Goal: Task Accomplishment & Management: Complete application form

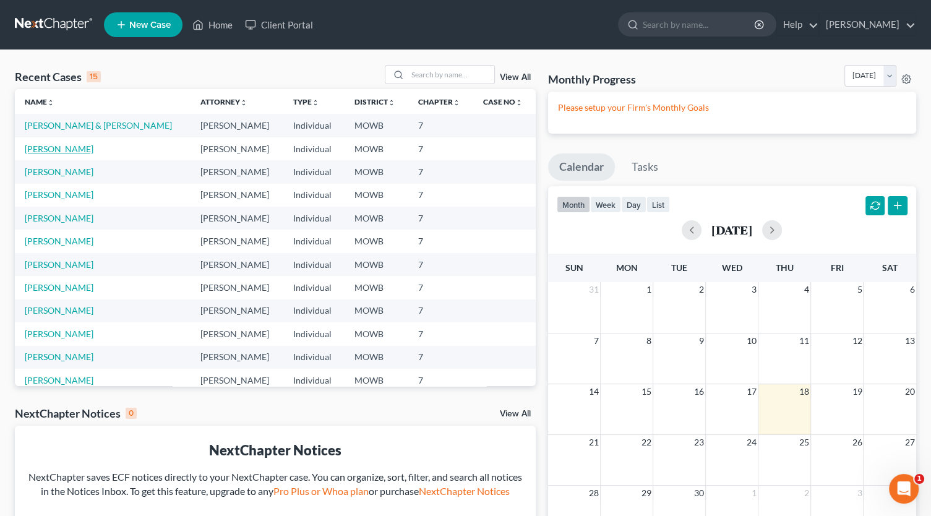
click at [72, 146] on link "[PERSON_NAME]" at bounding box center [59, 148] width 69 height 11
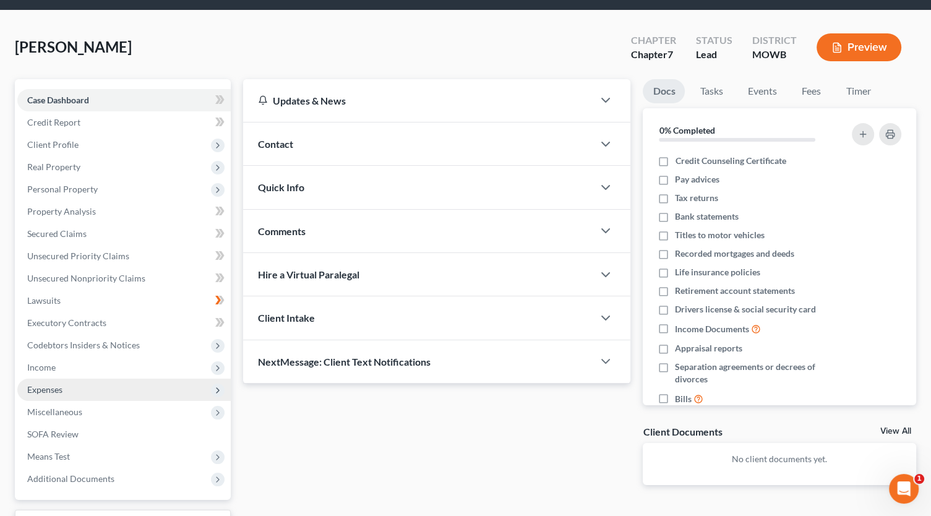
scroll to position [62, 0]
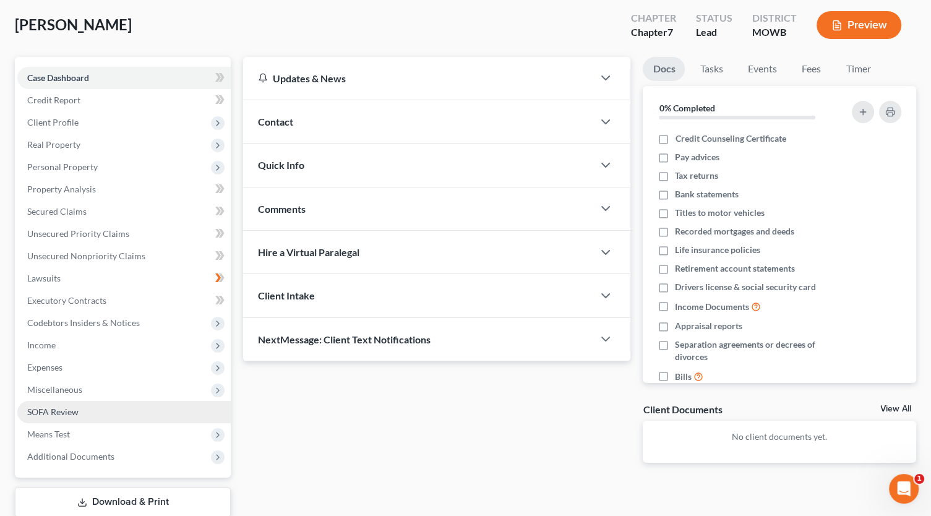
click at [59, 406] on span "SOFA Review" at bounding box center [52, 411] width 51 height 11
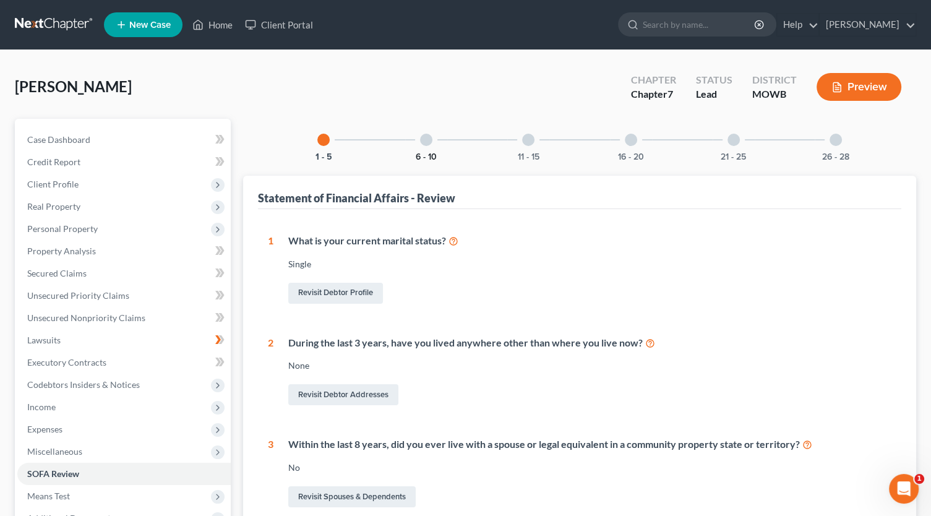
click at [419, 155] on button "6 - 10" at bounding box center [426, 157] width 21 height 9
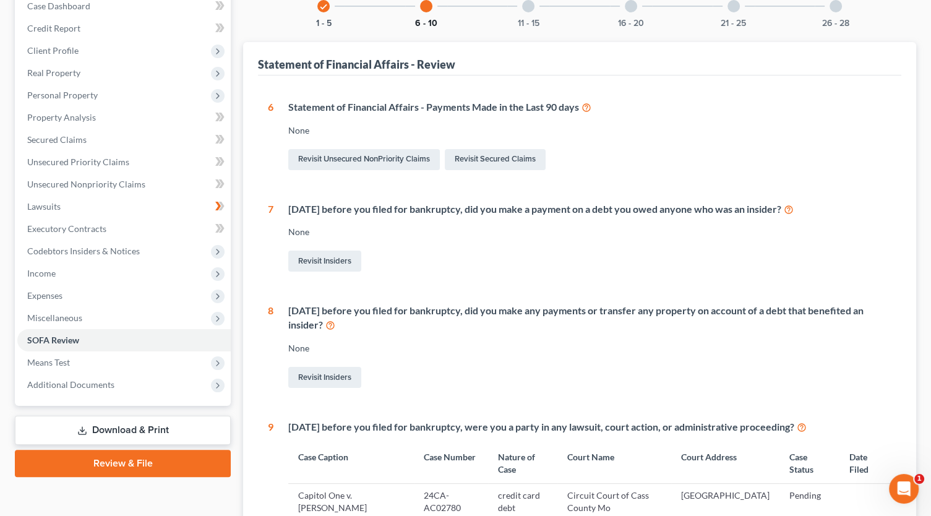
scroll to position [62, 0]
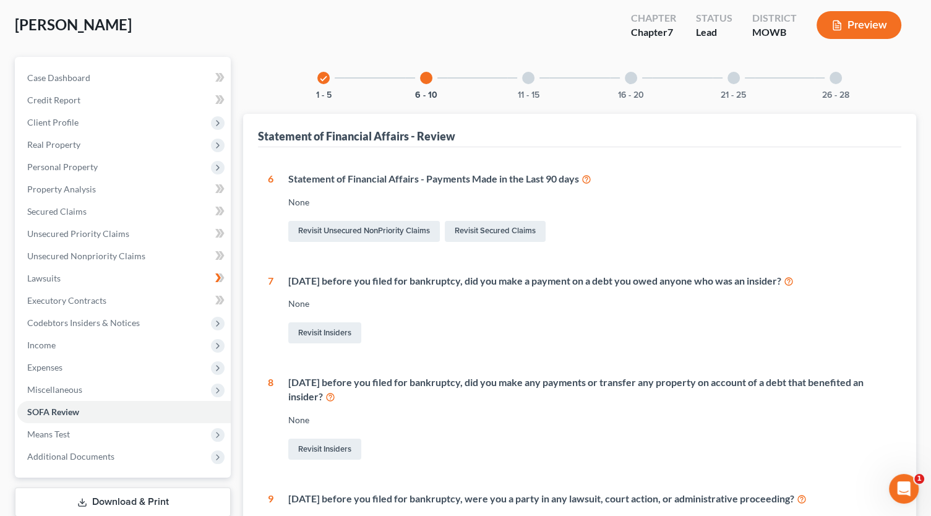
click at [322, 75] on icon "check" at bounding box center [323, 78] width 9 height 9
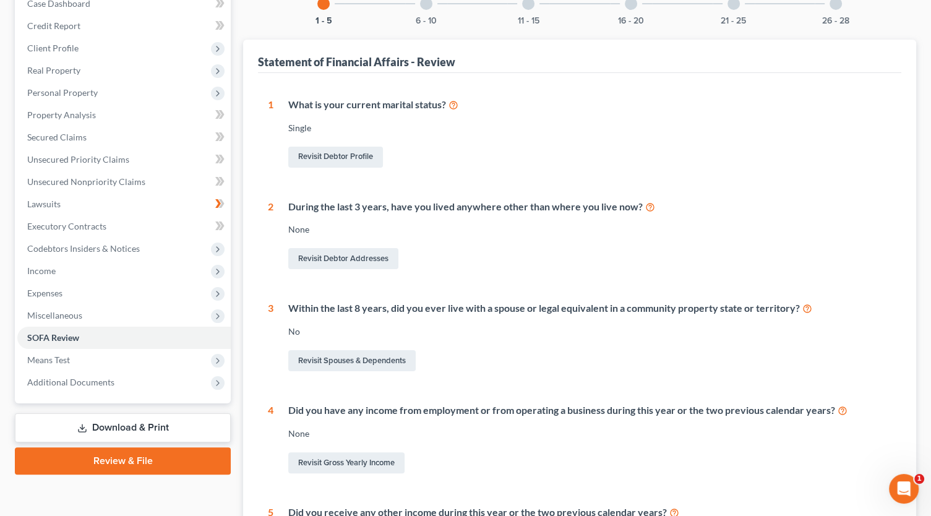
scroll to position [186, 0]
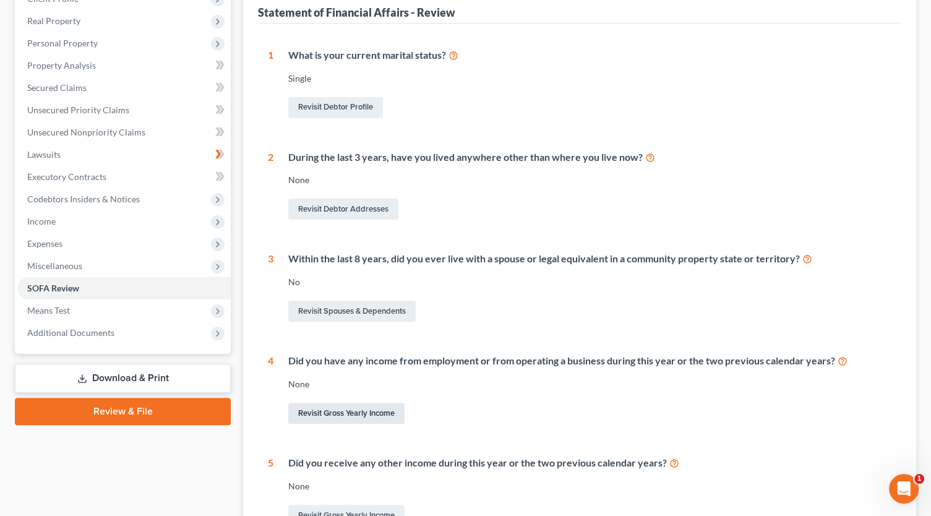
click at [320, 411] on link "Revisit Gross Yearly Income" at bounding box center [346, 413] width 116 height 21
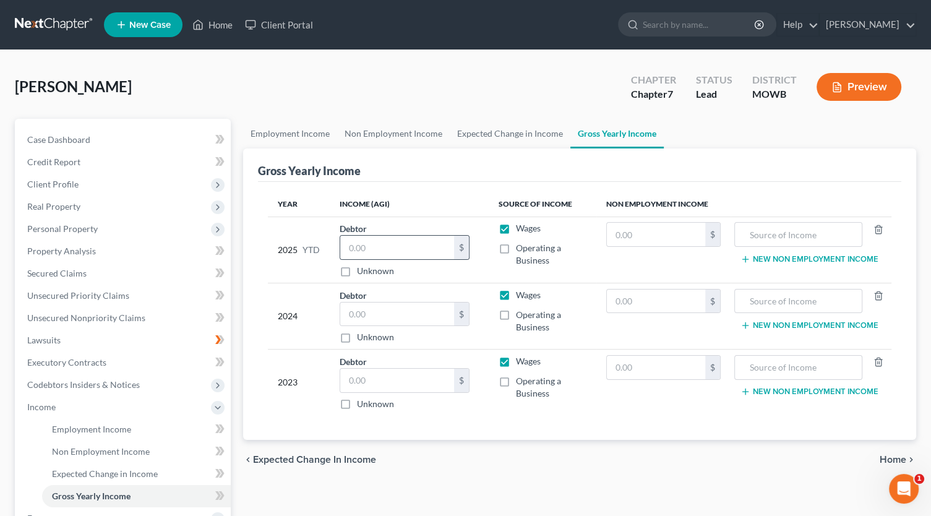
click at [460, 244] on div "$" at bounding box center [461, 247] width 15 height 23
click at [378, 247] on input "text" at bounding box center [397, 247] width 114 height 23
type input "38,500.00"
click at [375, 313] on input "text" at bounding box center [397, 313] width 114 height 23
type input "43,918.00"
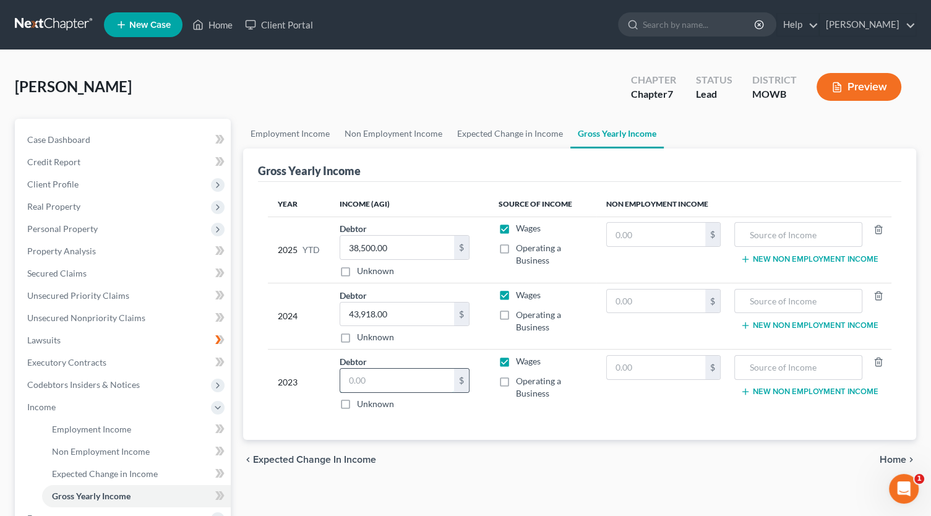
click at [420, 371] on input "text" at bounding box center [397, 380] width 114 height 23
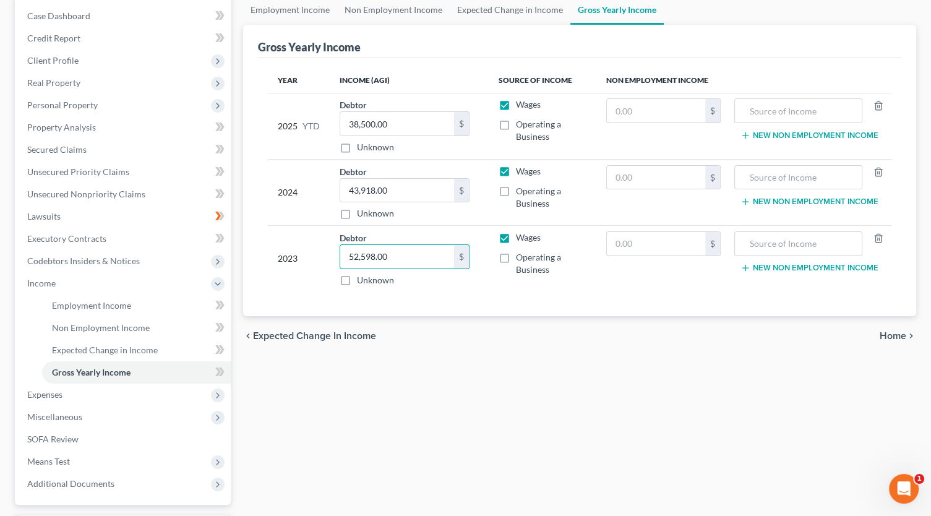
type input "52,598.00"
click at [898, 337] on span "Home" at bounding box center [892, 336] width 27 height 10
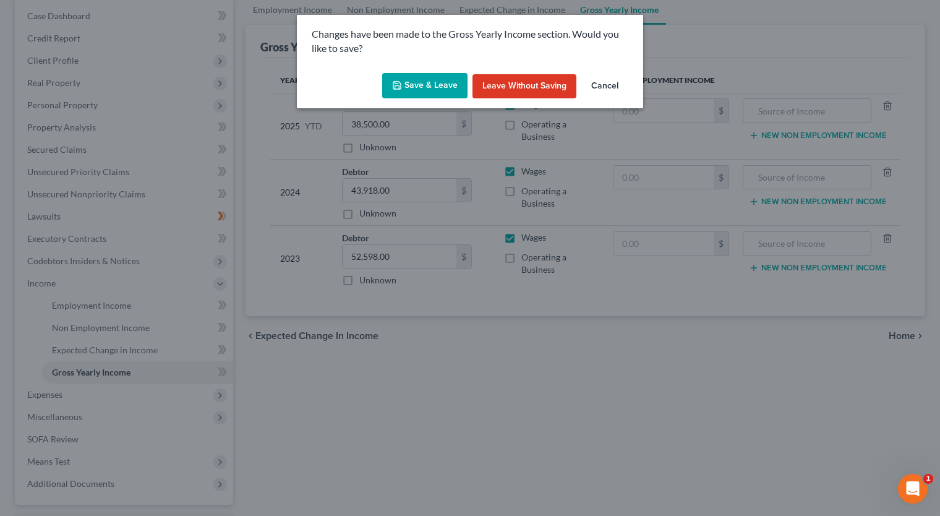
click at [419, 88] on button "Save & Leave" at bounding box center [424, 86] width 85 height 26
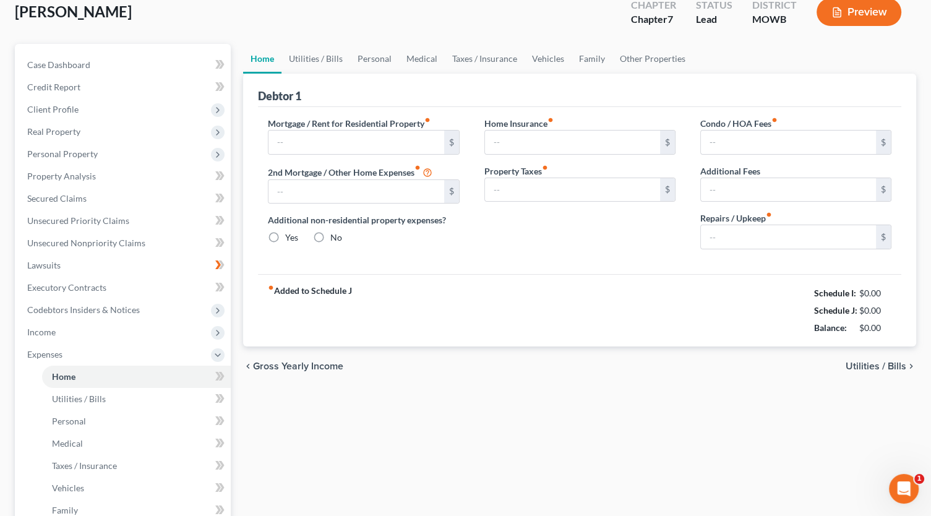
type input "1,270.00"
type input "0.00"
radio input "true"
type input "0.00"
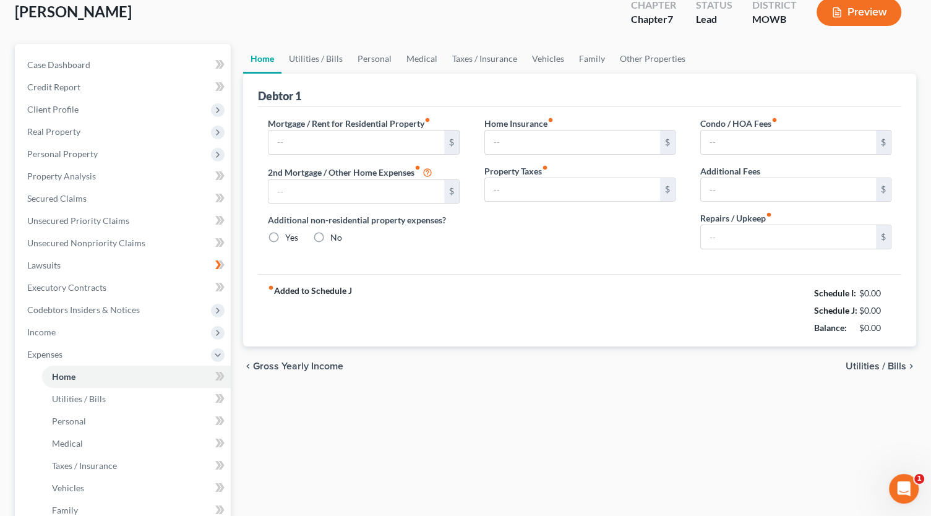
type input "0.00"
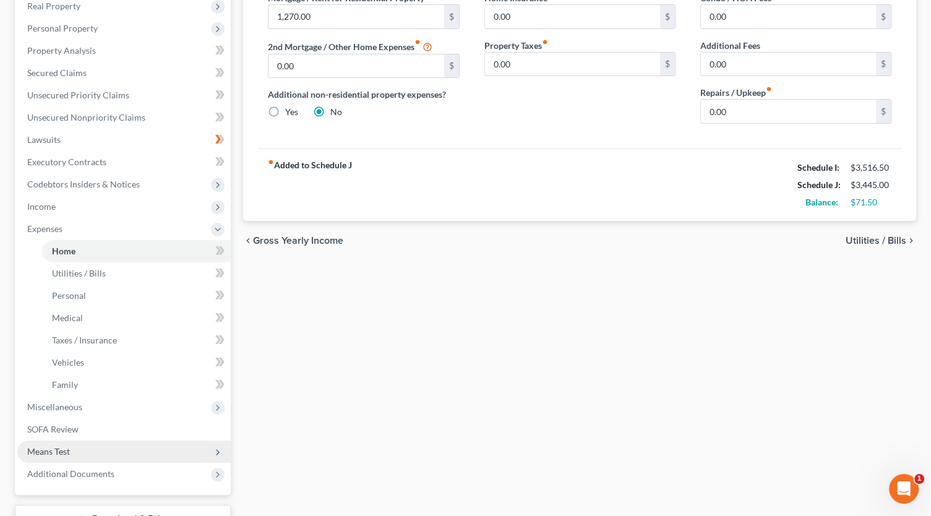
scroll to position [111, 0]
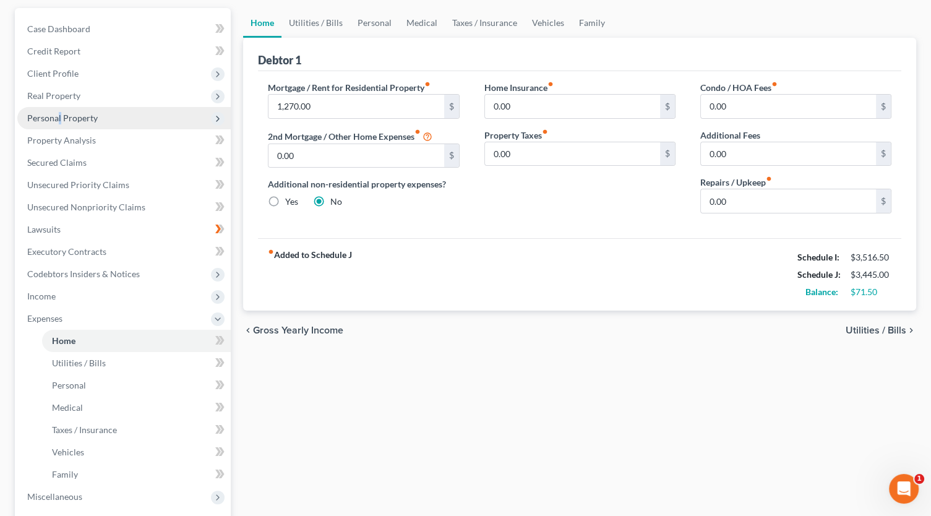
click at [59, 116] on span "Personal Property" at bounding box center [62, 118] width 70 height 11
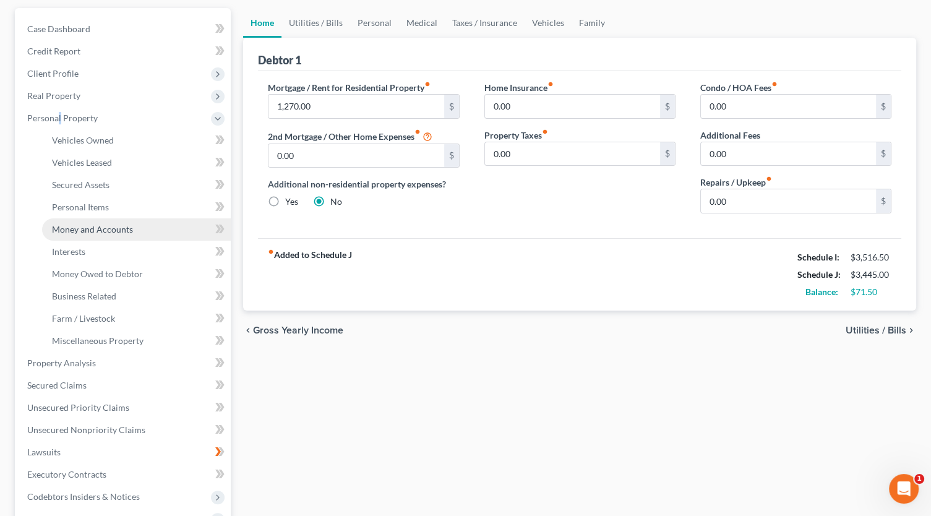
click at [95, 225] on span "Money and Accounts" at bounding box center [92, 229] width 81 height 11
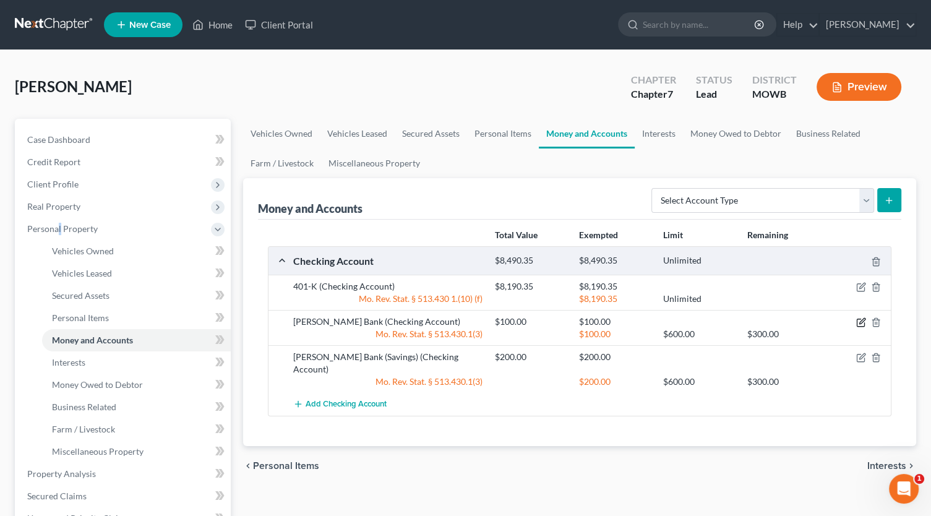
click at [862, 321] on icon "button" at bounding box center [862, 321] width 6 height 6
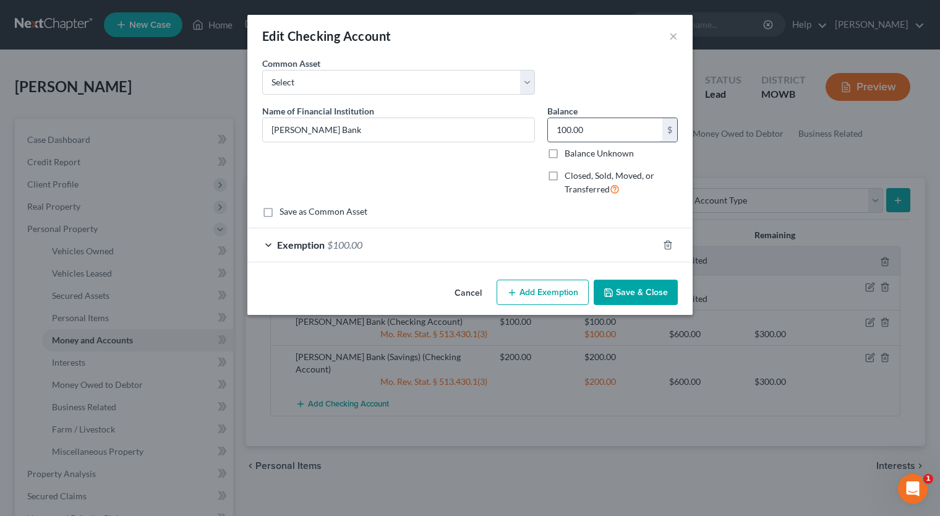
click at [593, 133] on input "100.00" at bounding box center [605, 129] width 114 height 23
type input "0"
type input "1,560.00"
click at [267, 247] on div "Exemption $100.00" at bounding box center [452, 244] width 411 height 33
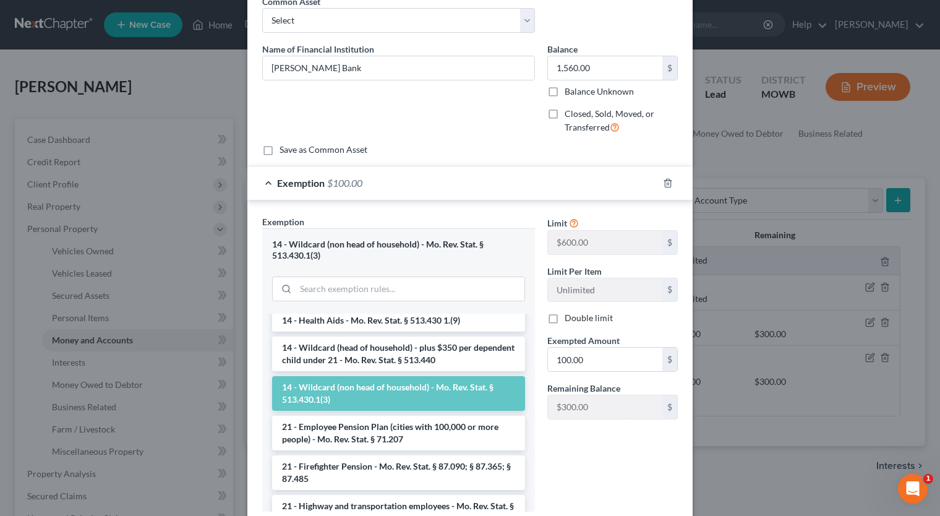
scroll to position [247, 0]
click at [381, 349] on li "14 - Wildcard (head of household) - plus $350 per dependent child under 21 - Mo…" at bounding box center [398, 353] width 253 height 35
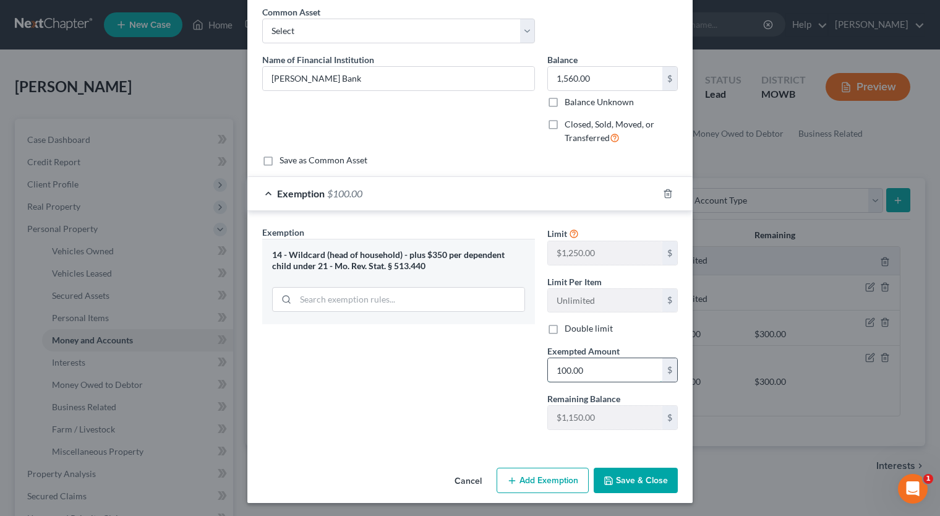
click at [587, 365] on input "100.00" at bounding box center [605, 369] width 114 height 23
type input "1,560.00"
click at [608, 477] on icon "button" at bounding box center [608, 480] width 7 height 7
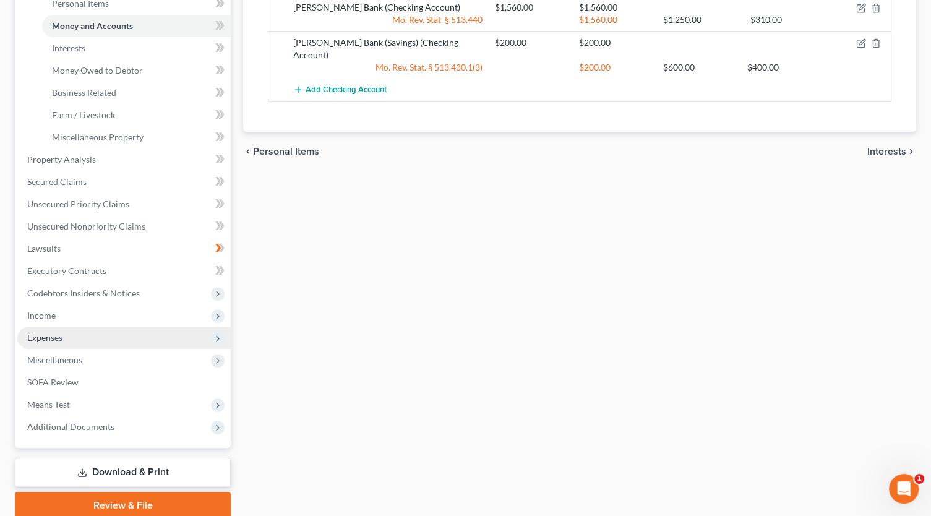
scroll to position [363, 0]
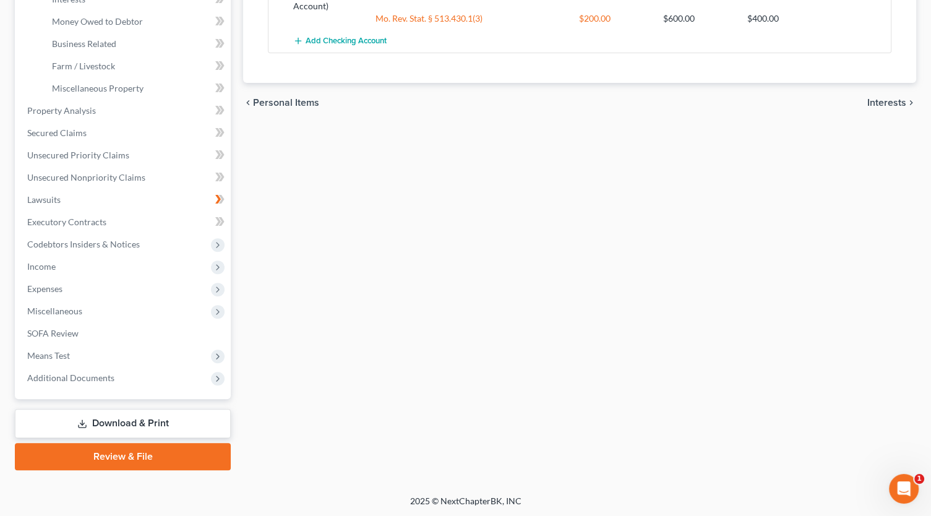
click at [172, 417] on link "Download & Print" at bounding box center [123, 423] width 216 height 29
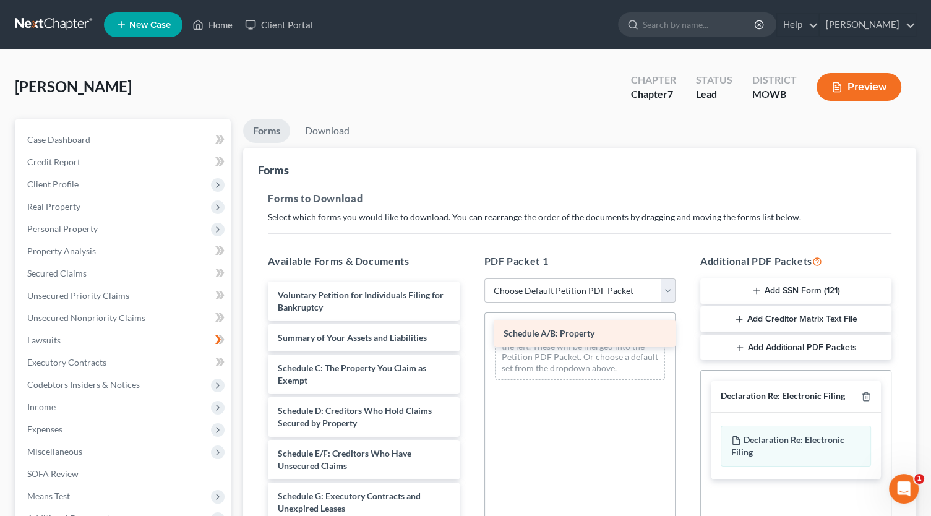
drag, startPoint x: 307, startPoint y: 369, endPoint x: 532, endPoint y: 336, distance: 228.1
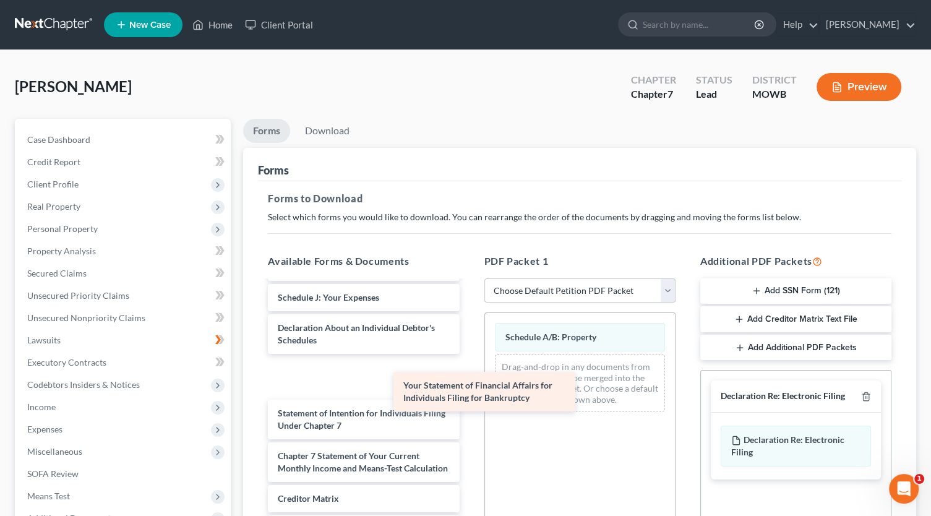
scroll to position [271, 0]
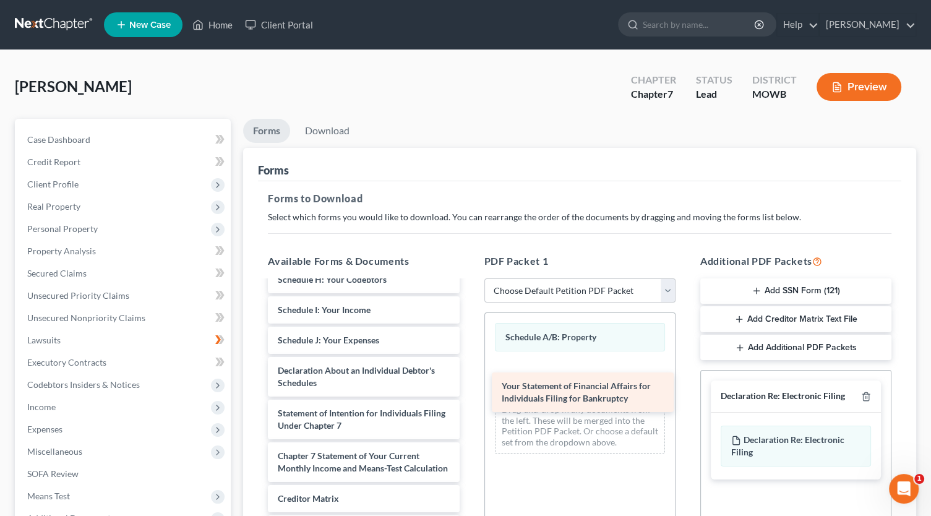
drag, startPoint x: 337, startPoint y: 374, endPoint x: 561, endPoint y: 398, distance: 225.1
click at [469, 398] on div "Your Statement of Financial Affairs for Individuals Filing for Bankruptcy Volun…" at bounding box center [363, 318] width 211 height 593
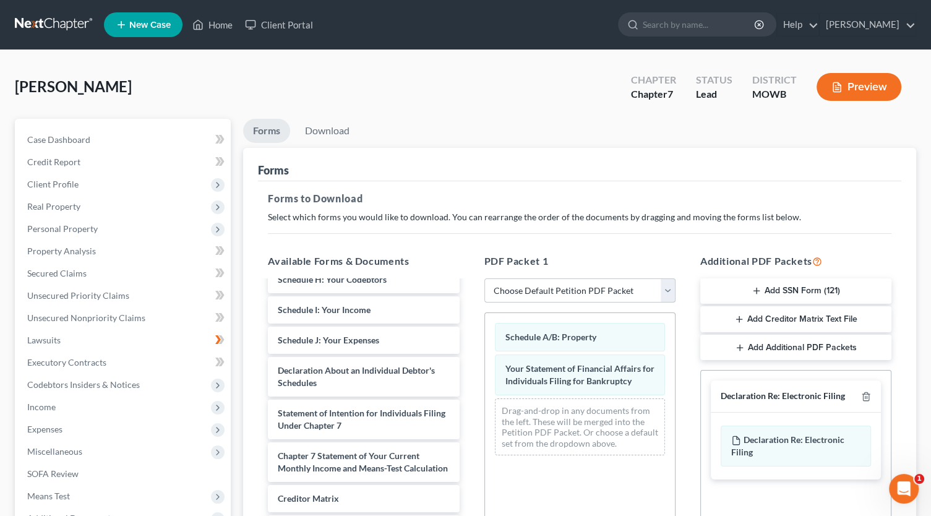
click at [668, 291] on select "Choose Default Petition PDF Packet Complete Bankruptcy Petition (all forms and …" at bounding box center [579, 290] width 191 height 25
select select "2"
click at [484, 278] on select "Choose Default Petition PDF Packet Complete Bankruptcy Petition (all forms and …" at bounding box center [579, 290] width 191 height 25
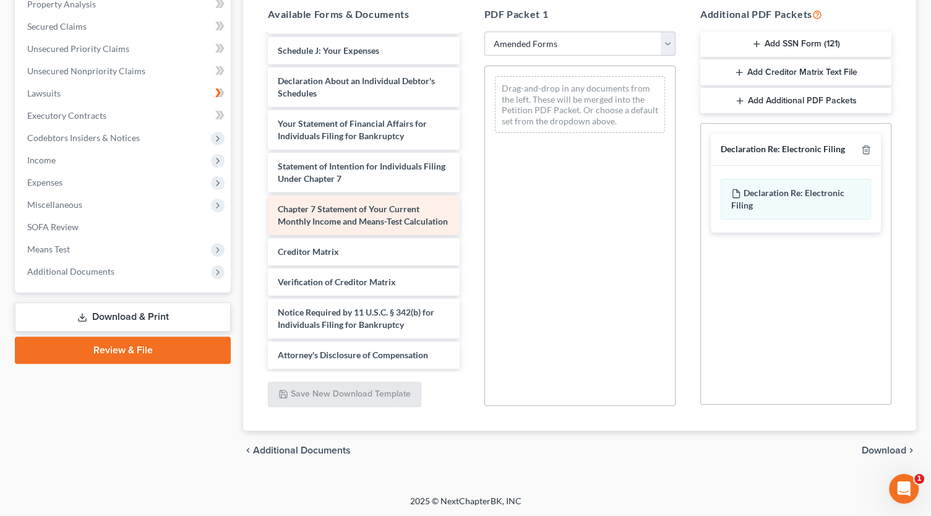
scroll to position [220, 0]
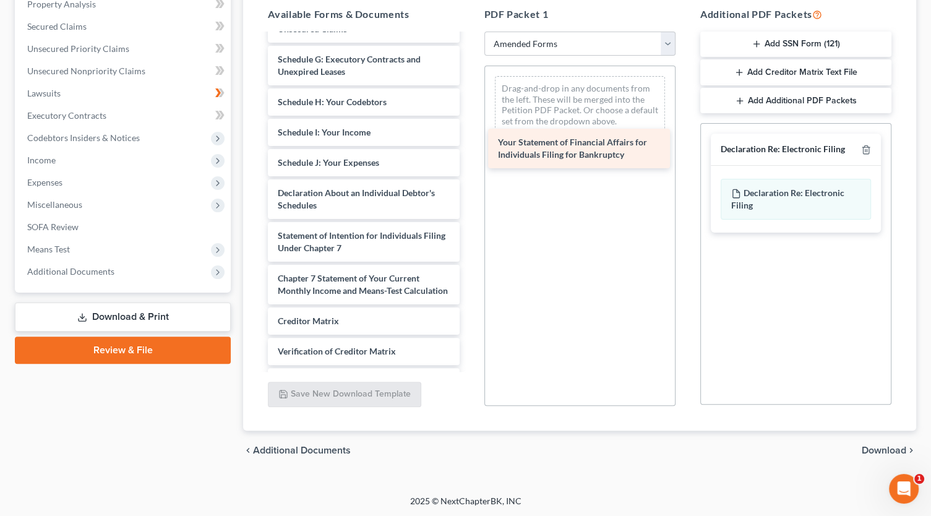
drag, startPoint x: 341, startPoint y: 244, endPoint x: 561, endPoint y: 152, distance: 238.4
click at [469, 152] on div "Your Statement of Financial Affairs for Individuals Filing for Bankruptcy Volun…" at bounding box center [363, 125] width 211 height 623
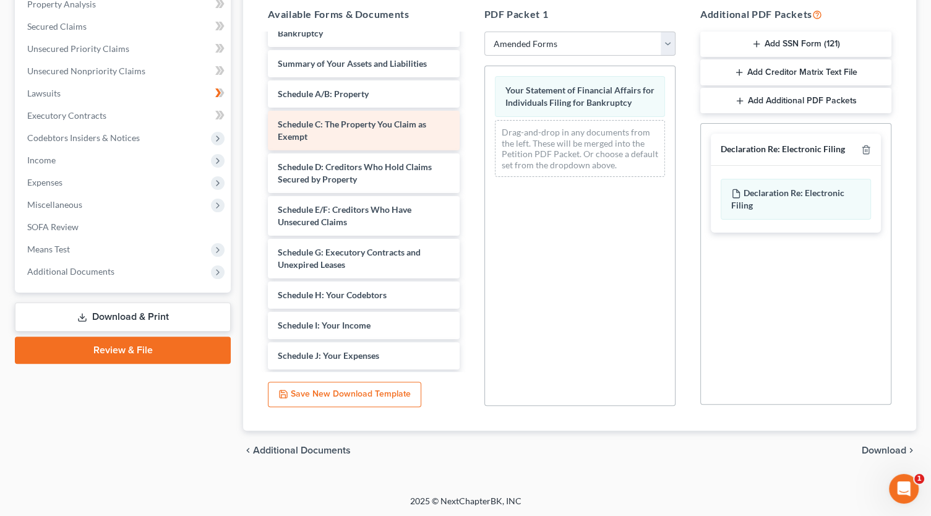
scroll to position [0, 0]
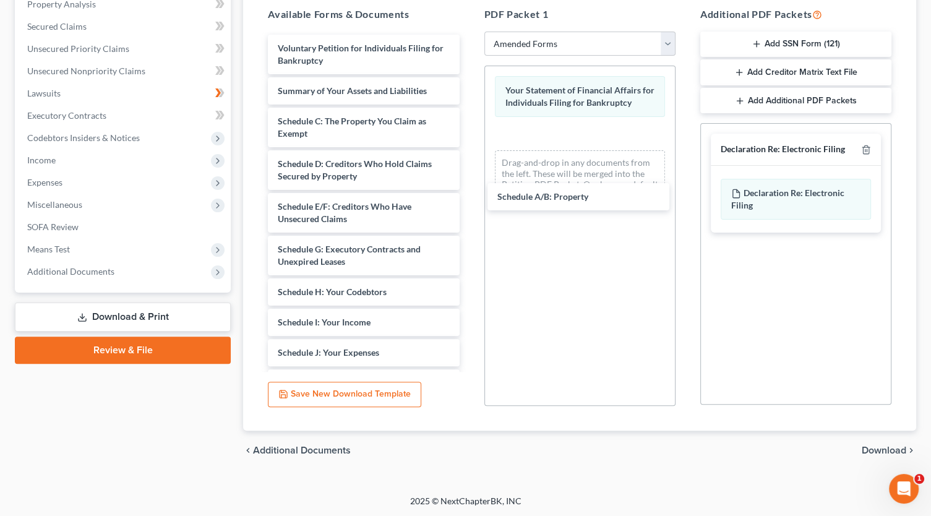
drag, startPoint x: 326, startPoint y: 126, endPoint x: 539, endPoint y: 205, distance: 226.4
click at [469, 203] on div "Schedule A/B: Property Voluntary Petition for Individuals Filing for Bankruptcy…" at bounding box center [363, 331] width 211 height 593
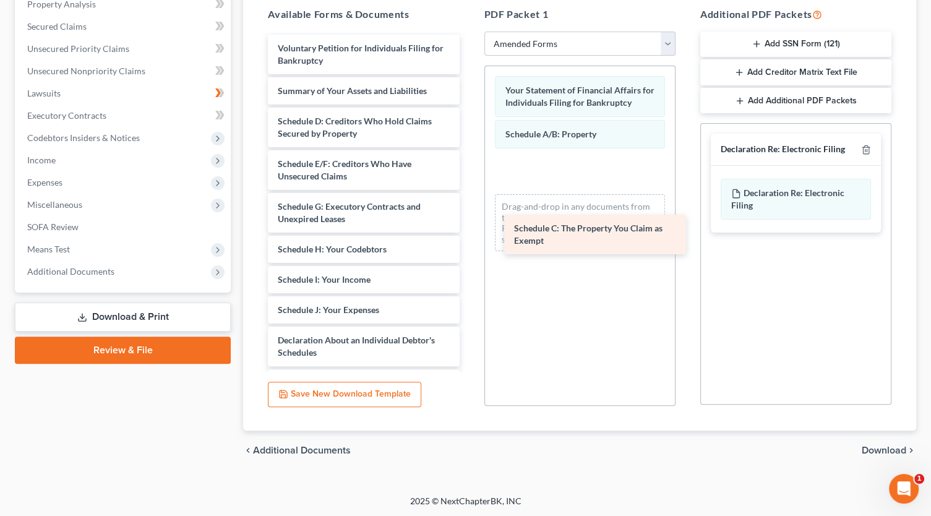
drag, startPoint x: 357, startPoint y: 129, endPoint x: 593, endPoint y: 237, distance: 259.8
click at [469, 237] on div "Schedule C: The Property You Claim as Exempt Voluntary Petition for Individuals…" at bounding box center [363, 310] width 211 height 550
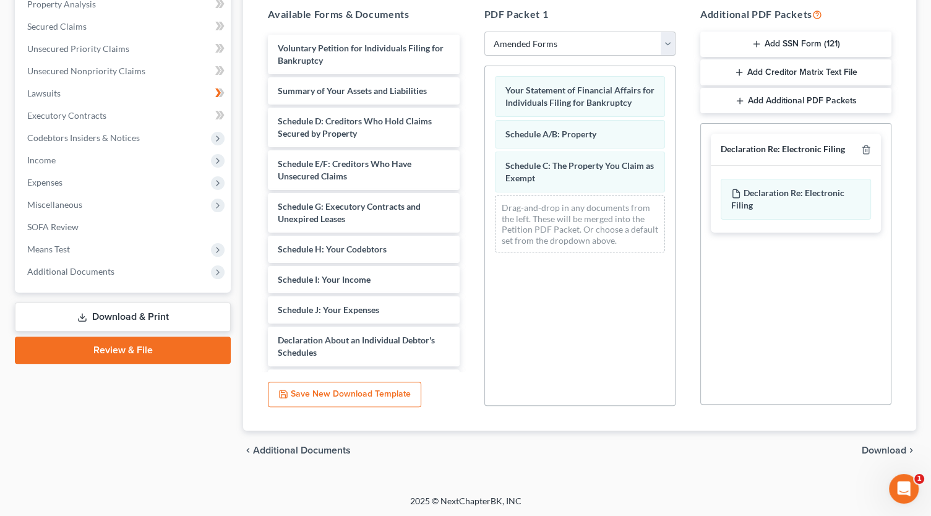
click at [874, 450] on span "Download" at bounding box center [883, 450] width 45 height 10
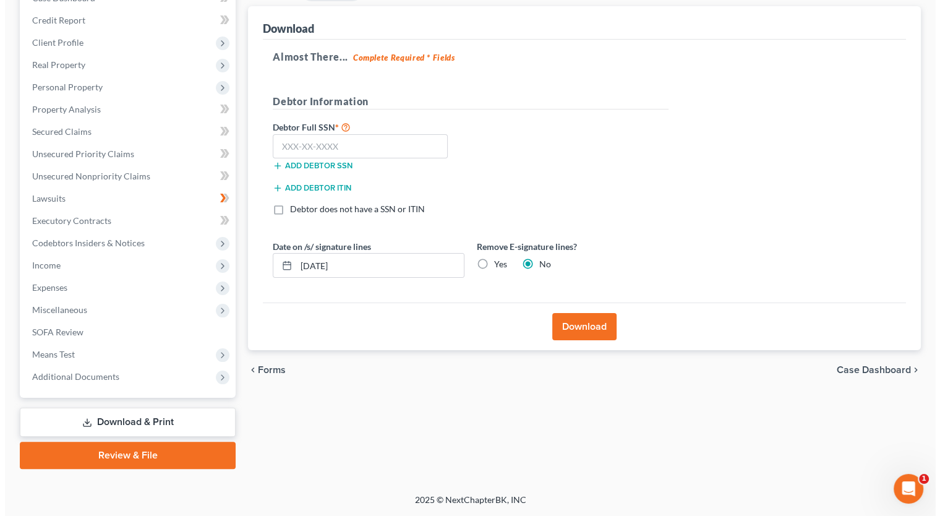
scroll to position [140, 0]
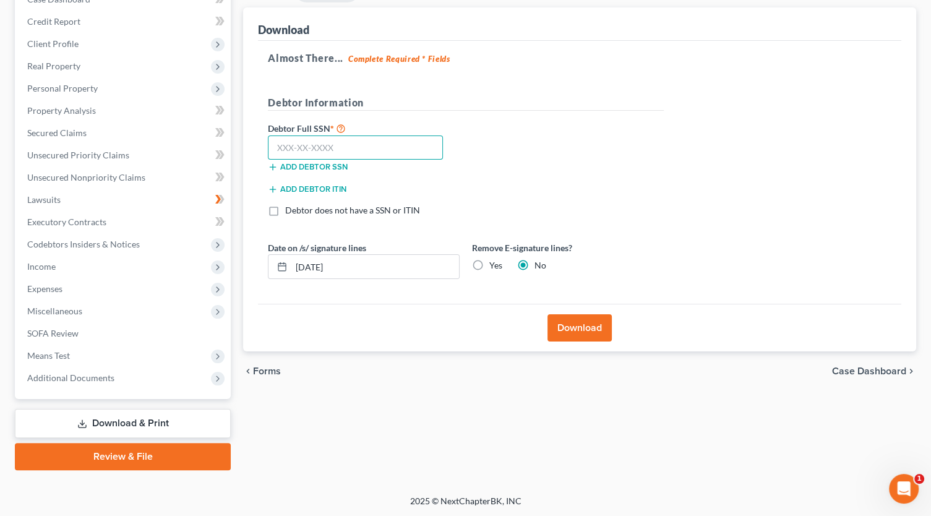
drag, startPoint x: 312, startPoint y: 140, endPoint x: 323, endPoint y: 132, distance: 13.7
click at [313, 139] on input "text" at bounding box center [355, 147] width 175 height 25
type input "000-00-0000"
click at [579, 325] on button "Download" at bounding box center [579, 327] width 64 height 27
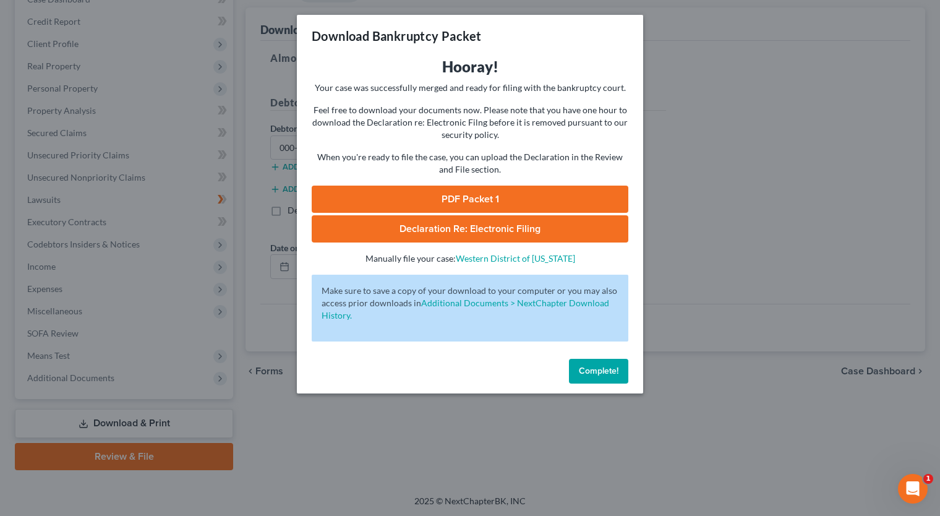
click at [393, 190] on link "PDF Packet 1" at bounding box center [470, 199] width 317 height 27
